Goal: Obtain resource: Download file/media

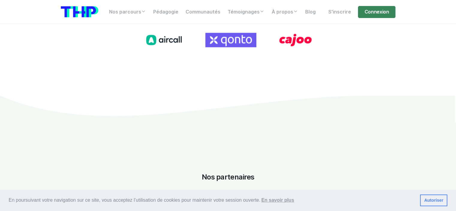
scroll to position [828, 0]
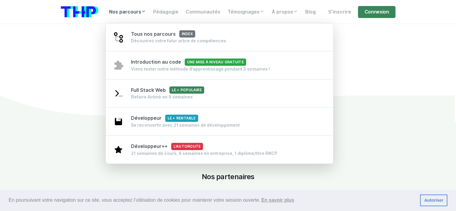
click at [138, 12] on link "Nos parcours" at bounding box center [128, 12] width 44 height 12
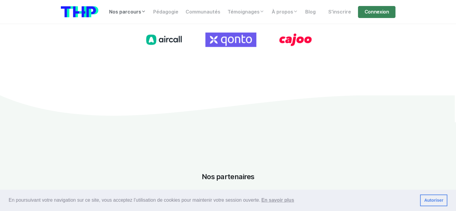
click at [138, 12] on link "Nos parcours" at bounding box center [128, 12] width 44 height 12
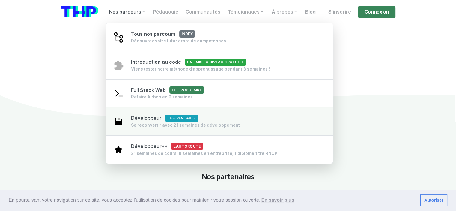
click at [139, 121] on span "Développeur Le + rentable" at bounding box center [164, 118] width 67 height 6
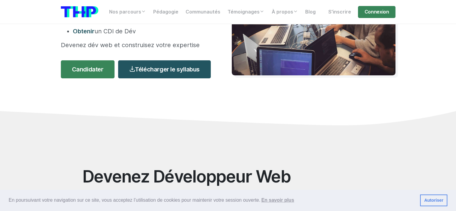
scroll to position [118, 0]
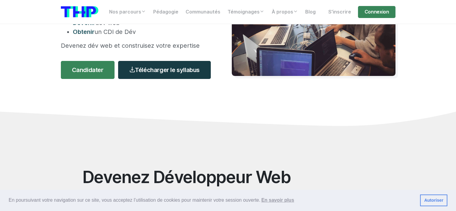
click at [173, 64] on link "Télécharger le syllabus" at bounding box center [164, 70] width 93 height 18
